Goal: Task Accomplishment & Management: Use online tool/utility

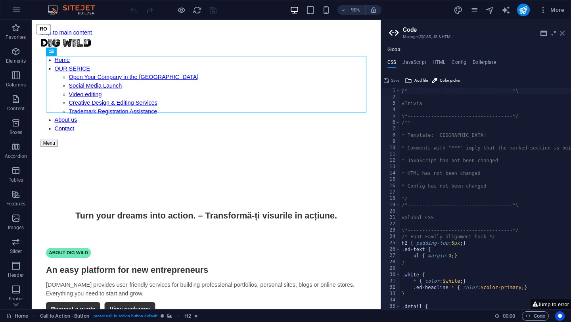
click at [564, 33] on icon at bounding box center [562, 33] width 5 height 6
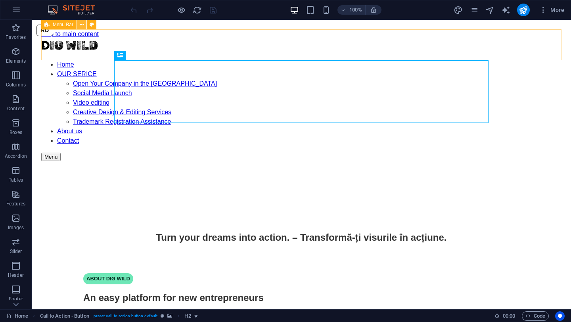
click at [83, 25] on icon at bounding box center [82, 25] width 4 height 8
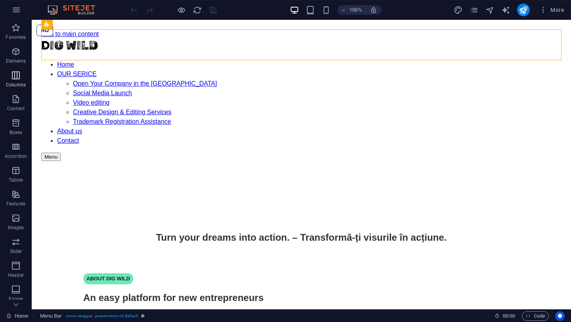
click at [15, 79] on icon "button" at bounding box center [16, 76] width 10 height 10
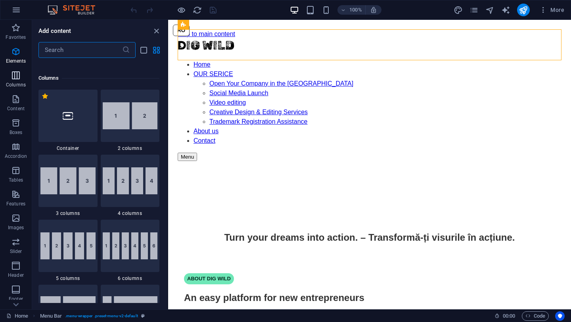
scroll to position [393, 0]
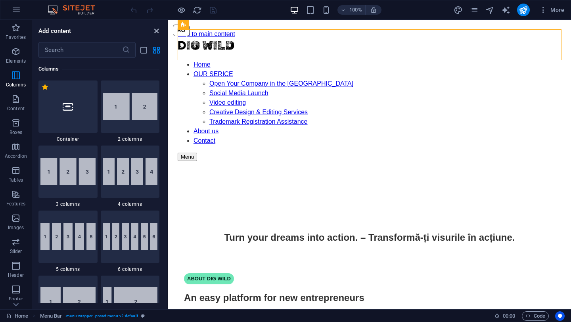
click at [156, 31] on icon "close panel" at bounding box center [156, 31] width 9 height 9
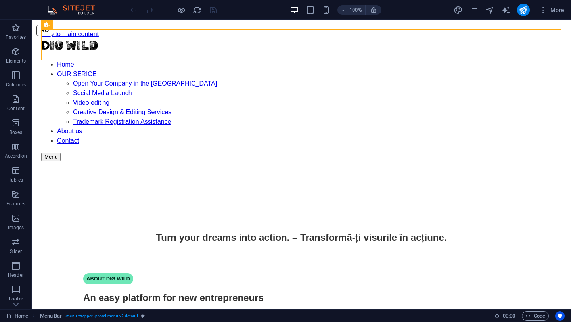
click at [17, 13] on icon "button" at bounding box center [17, 10] width 10 height 10
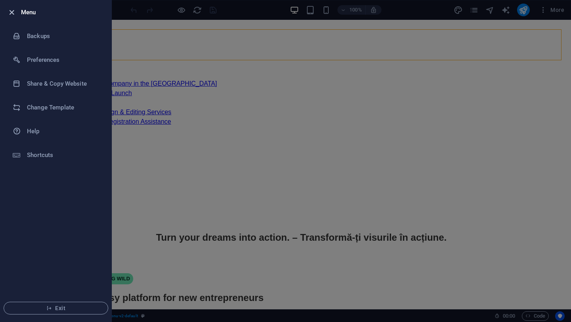
click at [13, 13] on icon "button" at bounding box center [11, 12] width 9 height 9
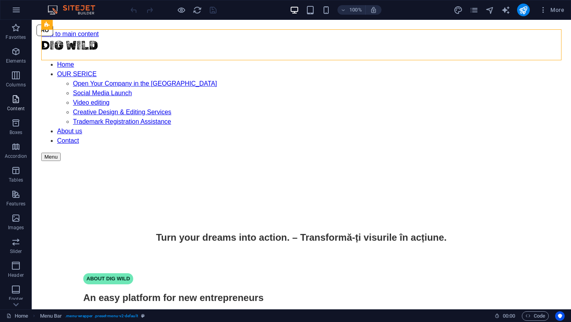
click at [17, 102] on icon "button" at bounding box center [16, 99] width 10 height 10
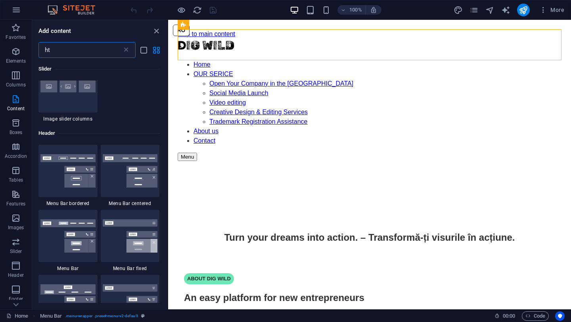
scroll to position [0, 0]
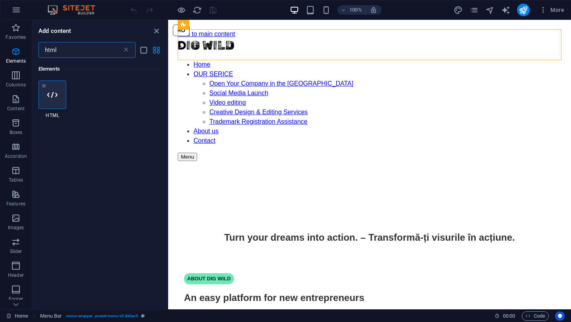
type input "html"
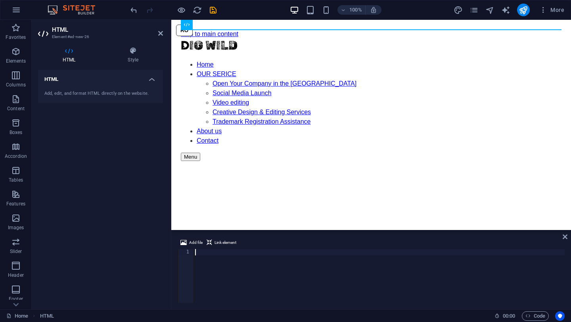
type textarea "<meta name="facebook-domain-verification" content="zkrt3l6yroweov8tb6ptd84q8voe…"
click at [212, 9] on icon "save" at bounding box center [213, 10] width 9 height 9
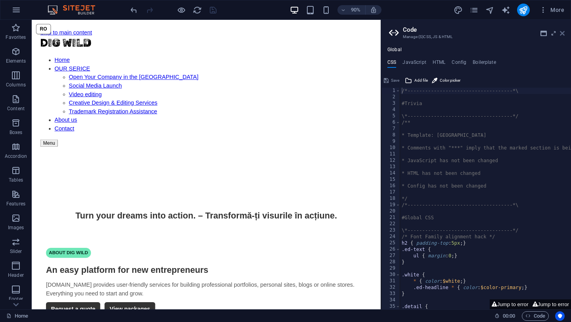
click at [563, 35] on icon at bounding box center [562, 33] width 5 height 6
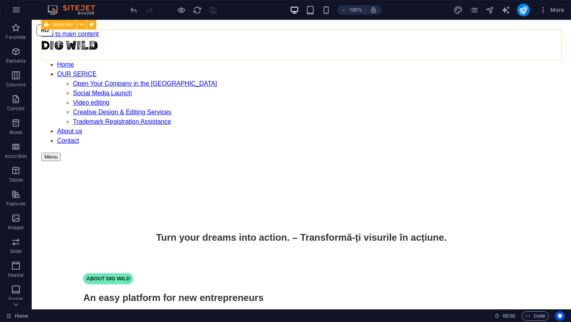
click at [101, 22] on div "Menu Bar" at bounding box center [71, 25] width 60 height 10
click at [19, 85] on p "Columns" at bounding box center [16, 85] width 20 height 6
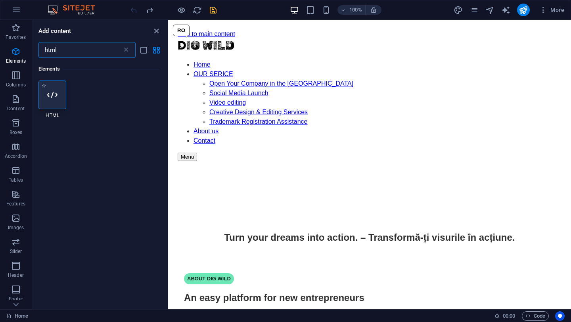
type input "html"
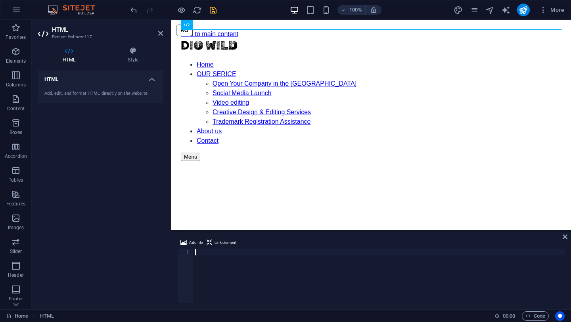
type textarea "<meta name="facebook-domain-verification" content="zkrt3l6yroweov8tb6ptd84q8voe…"
click at [196, 254] on div "< meta name = "facebook-domain-verification" content = "zkrt3l6yroweov8tb6ptd84…" at bounding box center [379, 282] width 371 height 67
click at [222, 243] on span "Link element" at bounding box center [226, 243] width 22 height 10
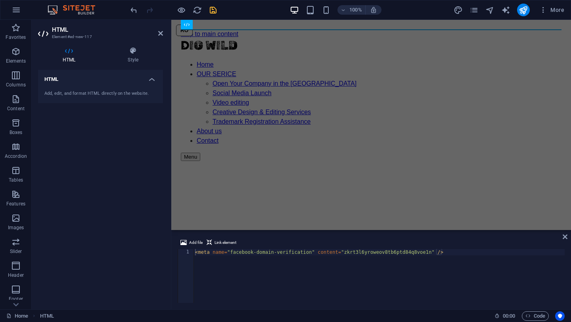
click at [119, 89] on div "Add, edit, and format HTML directly on the website." at bounding box center [100, 93] width 125 height 19
click at [131, 61] on h4 "Style" at bounding box center [133, 55] width 60 height 17
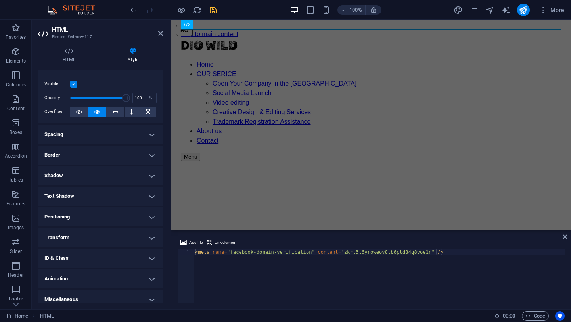
scroll to position [9, 0]
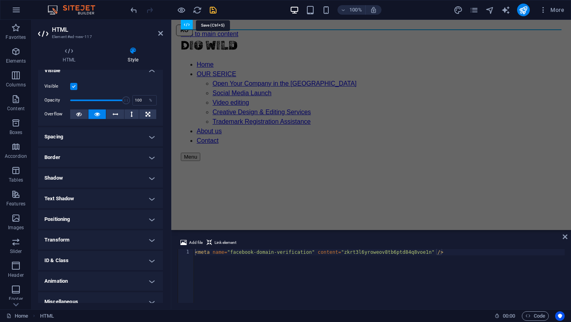
click at [211, 10] on icon "save" at bounding box center [213, 10] width 9 height 9
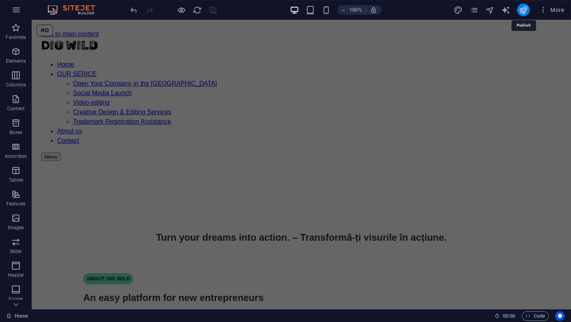
click at [522, 9] on icon "publish" at bounding box center [523, 10] width 9 height 9
